Goal: Information Seeking & Learning: Learn about a topic

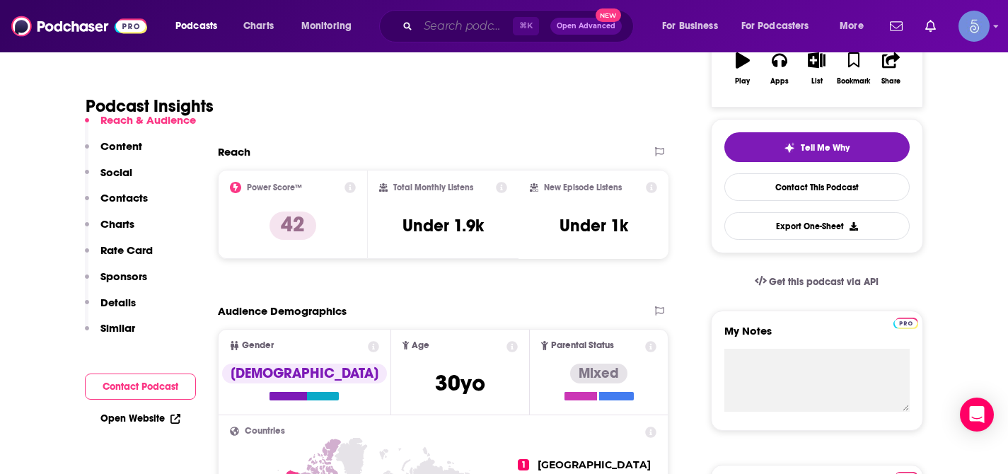
click at [468, 30] on input "Search podcasts, credits, & more..." at bounding box center [465, 26] width 95 height 23
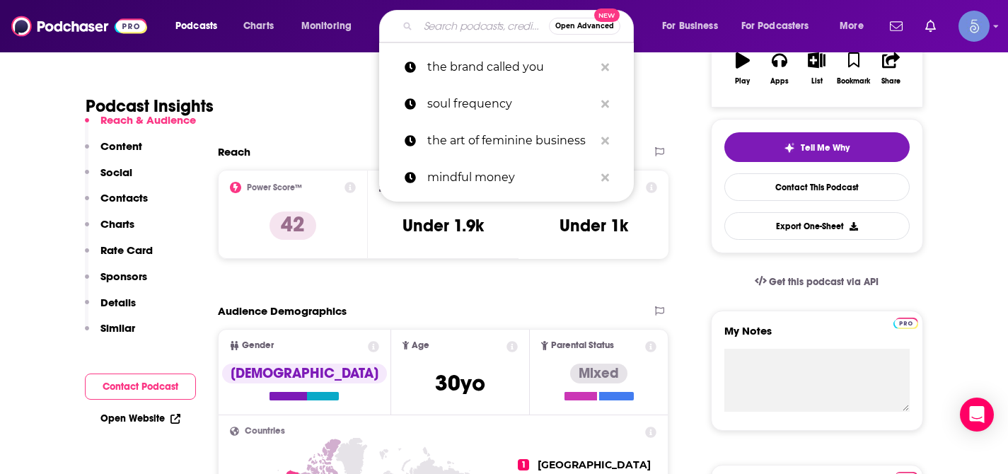
paste input "The Brand Called You"
type input "The Brand Called You"
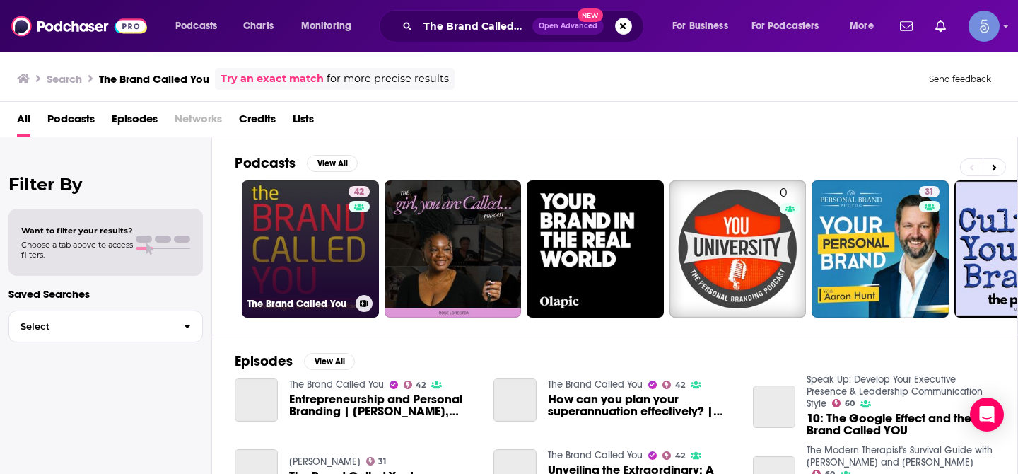
click at [306, 229] on link "42 The Brand Called You" at bounding box center [310, 248] width 137 height 137
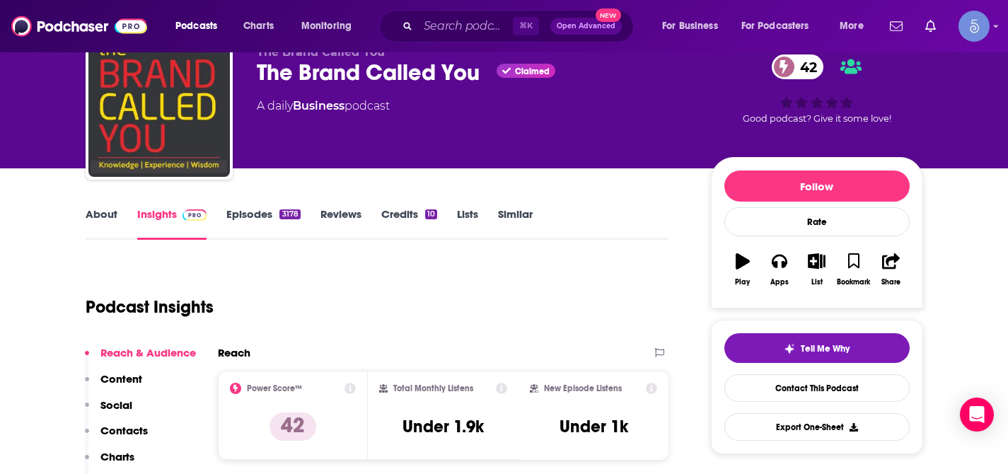
scroll to position [70, 0]
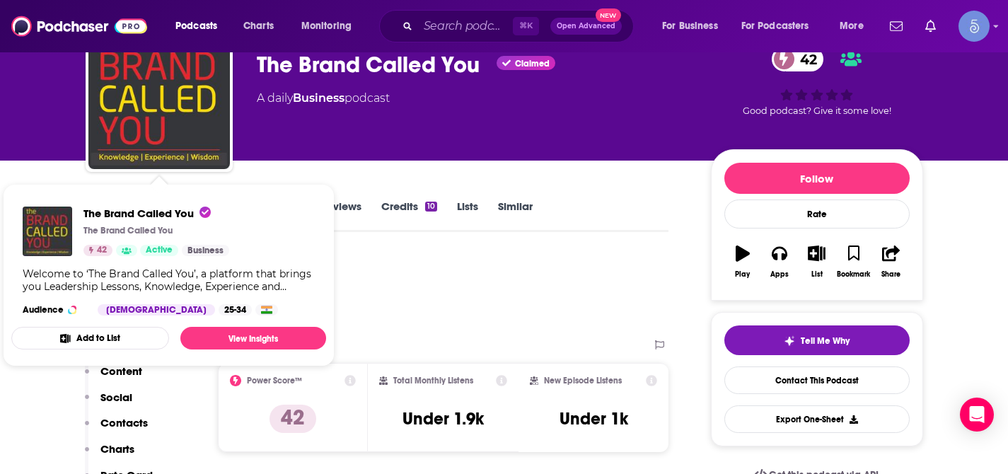
click at [434, 264] on div "Podcast Insights" at bounding box center [372, 291] width 572 height 72
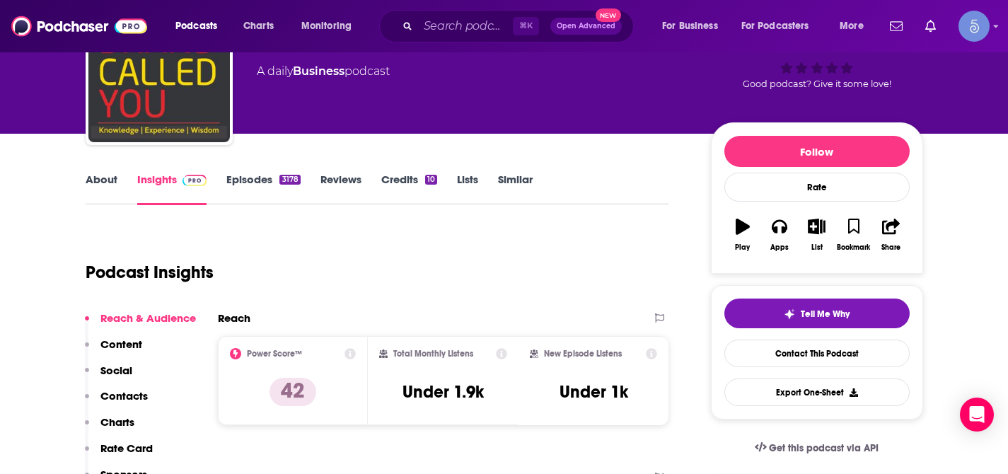
scroll to position [105, 0]
